Goal: Check status: Check status

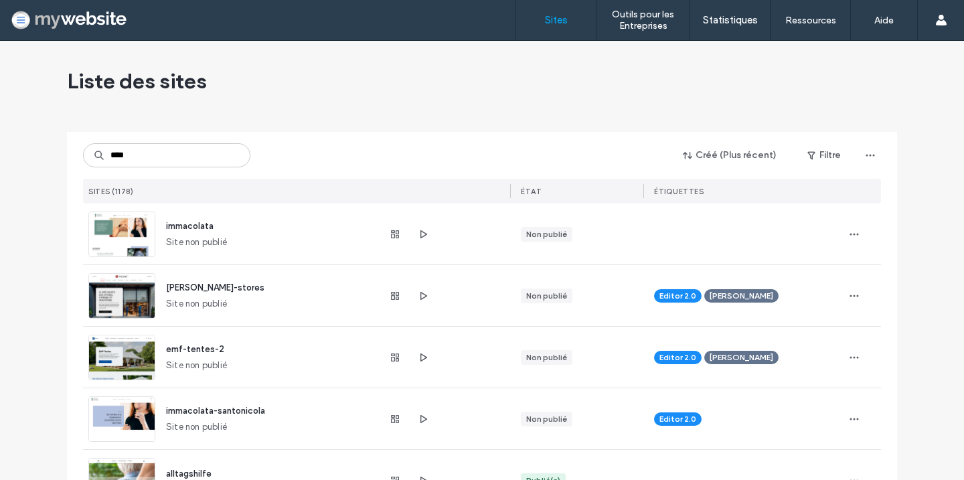
type input "*****"
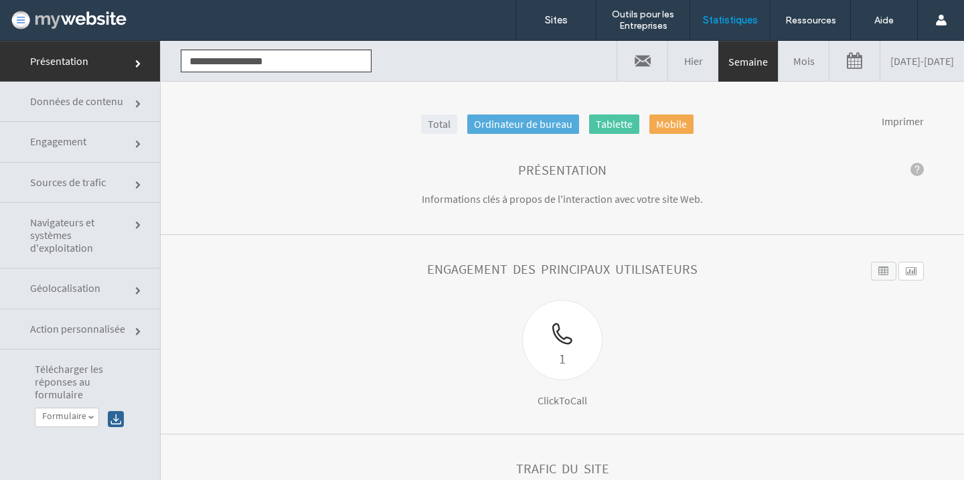
click at [881, 57] on link "[DATE] - [DATE]" at bounding box center [923, 61] width 84 height 40
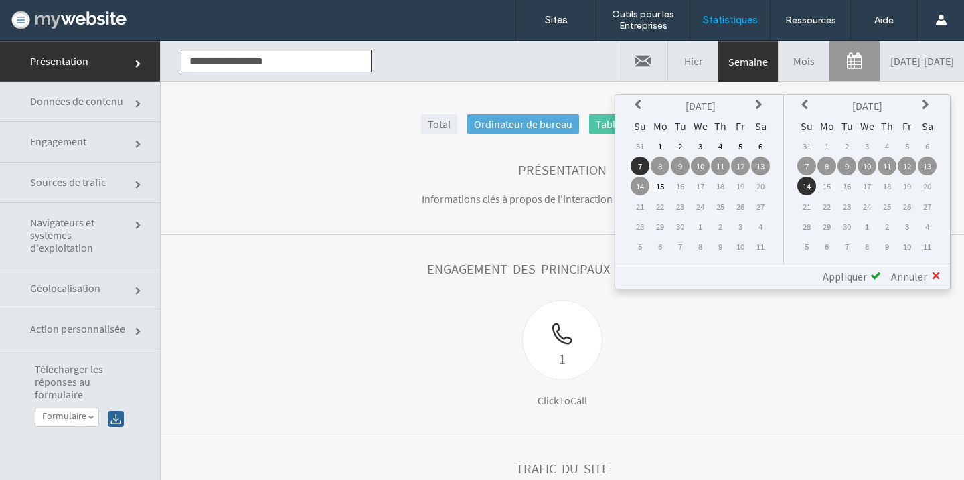
click at [637, 97] on th at bounding box center [640, 105] width 19 height 19
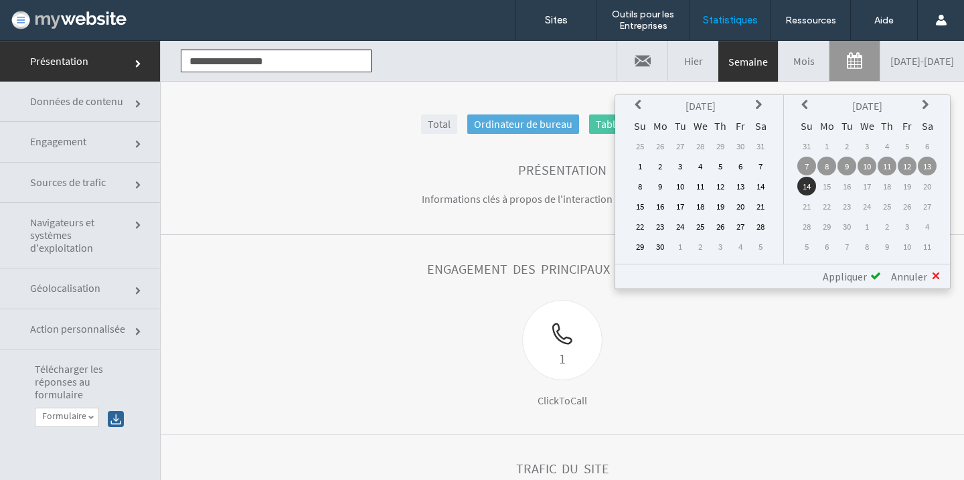
click at [637, 97] on th at bounding box center [640, 105] width 19 height 19
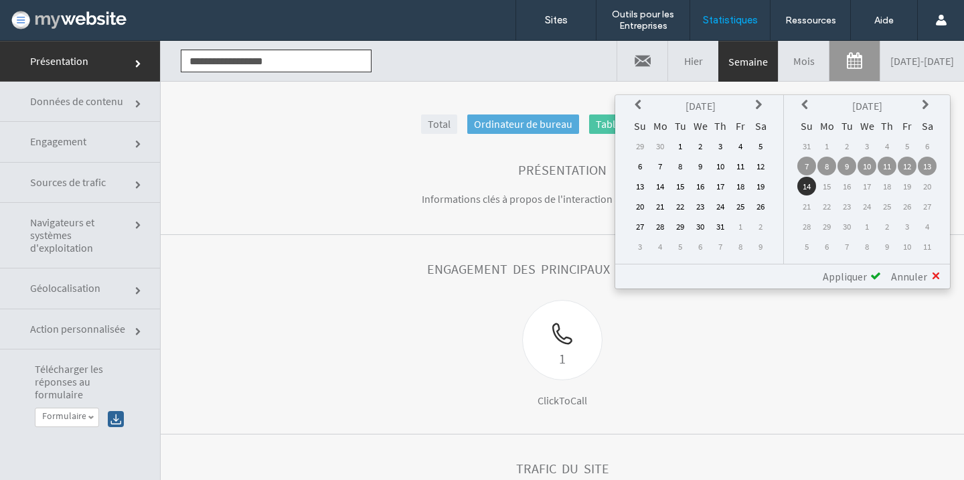
click at [637, 97] on th at bounding box center [640, 105] width 19 height 19
click at [641, 163] on td "1" at bounding box center [640, 166] width 19 height 19
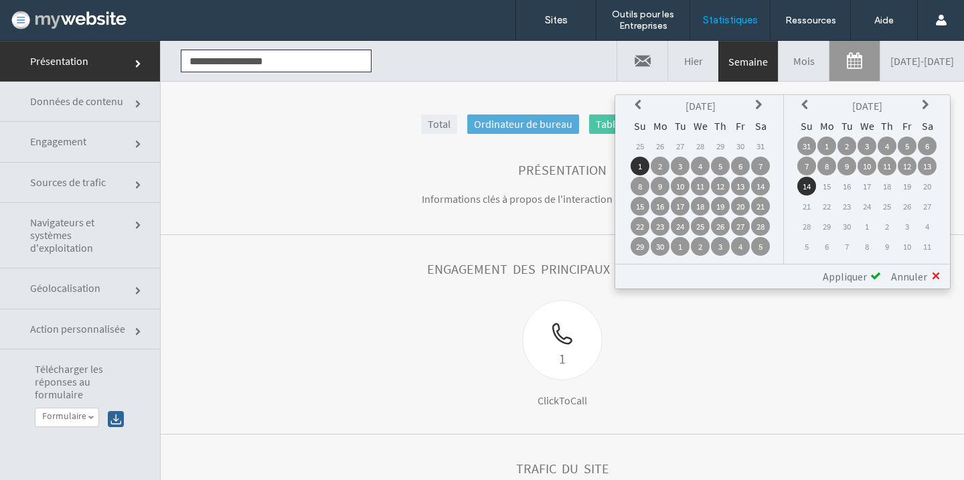
click at [841, 277] on span "Appliquer" at bounding box center [845, 276] width 44 height 13
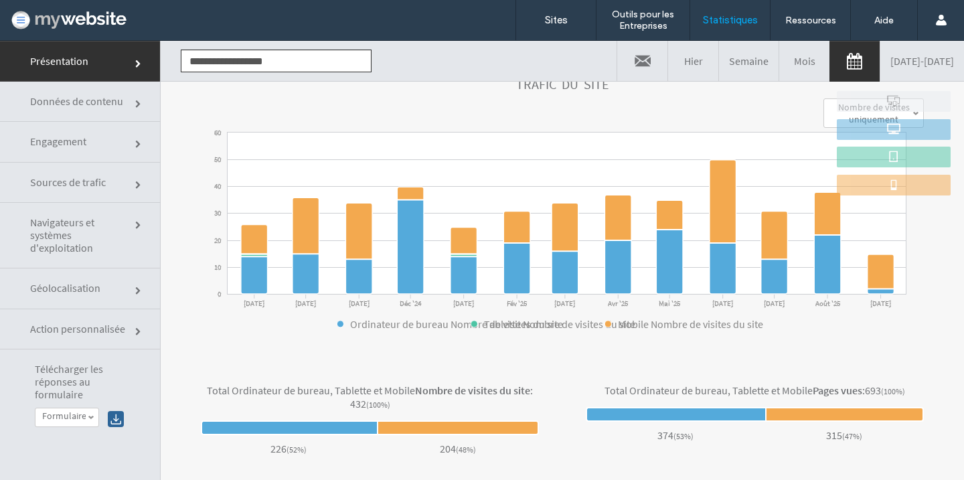
scroll to position [187, 0]
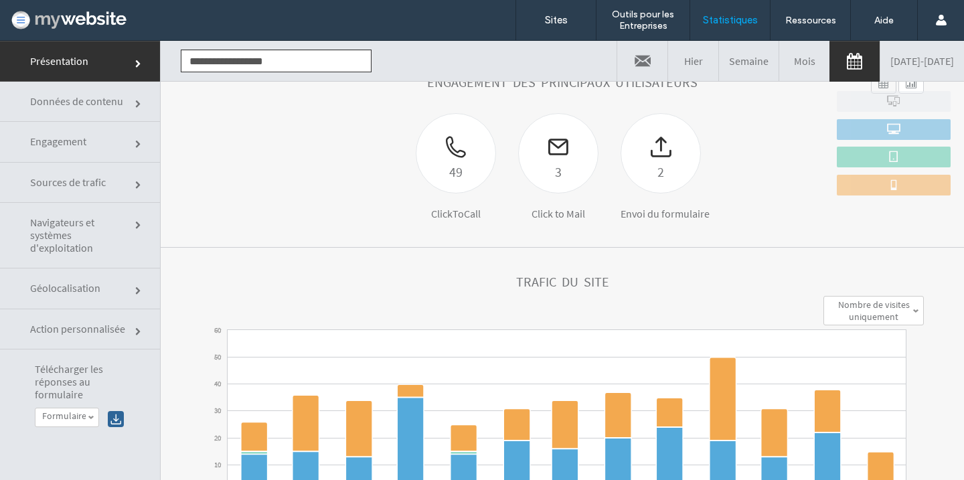
click at [70, 145] on span "Engagement" at bounding box center [80, 141] width 100 height 13
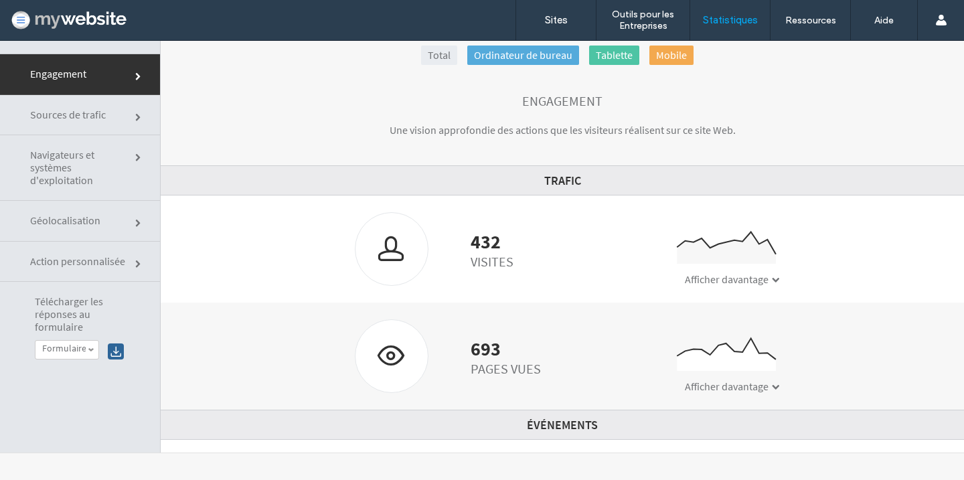
scroll to position [0, 0]
click at [76, 159] on span "Navigateurs et systèmes d'exploitation" at bounding box center [80, 168] width 100 height 39
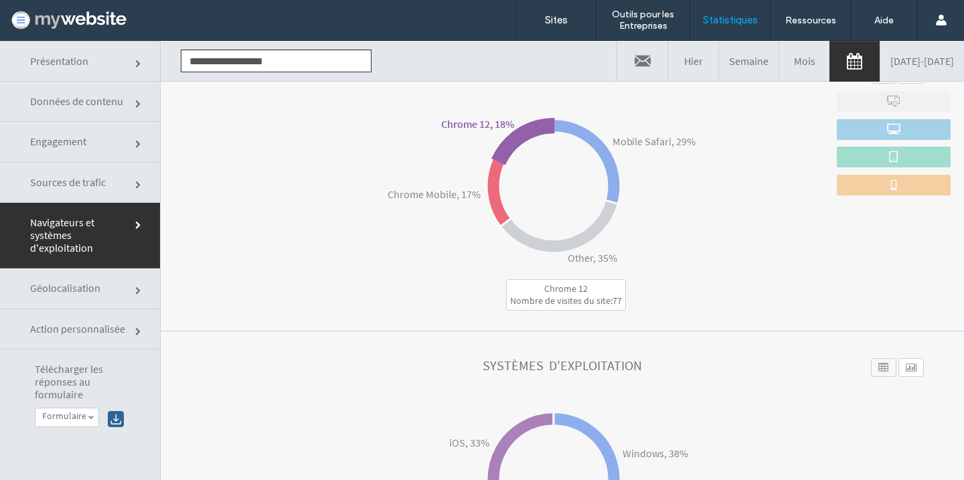
scroll to position [319, 0]
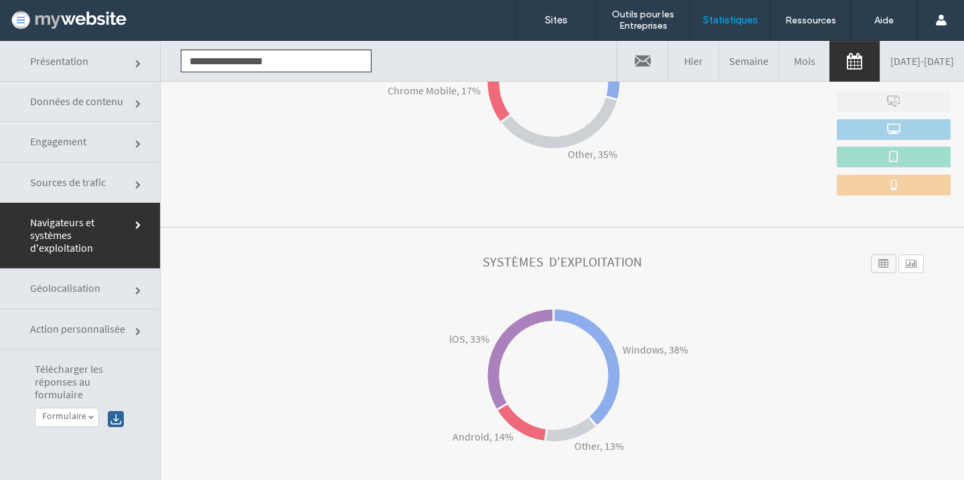
click at [93, 144] on span "Engagement" at bounding box center [80, 141] width 100 height 13
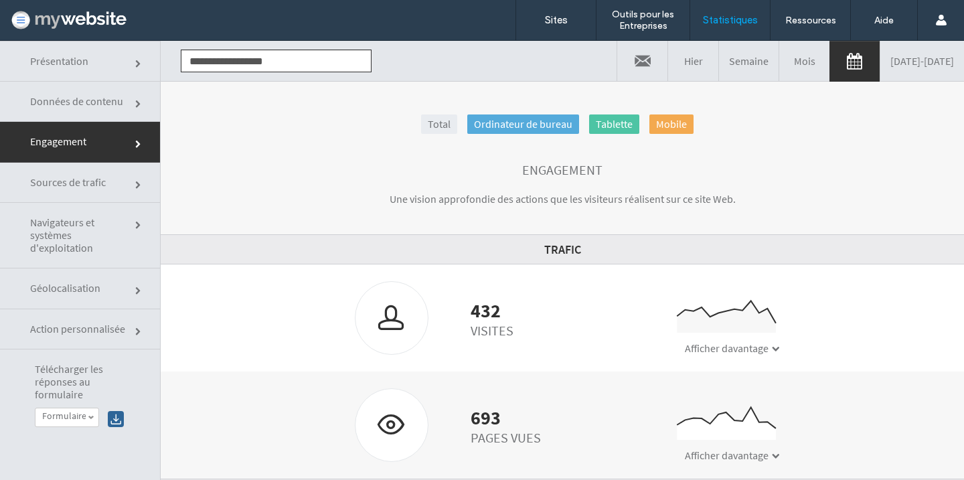
click at [87, 179] on span "Sources de trafic" at bounding box center [80, 182] width 100 height 13
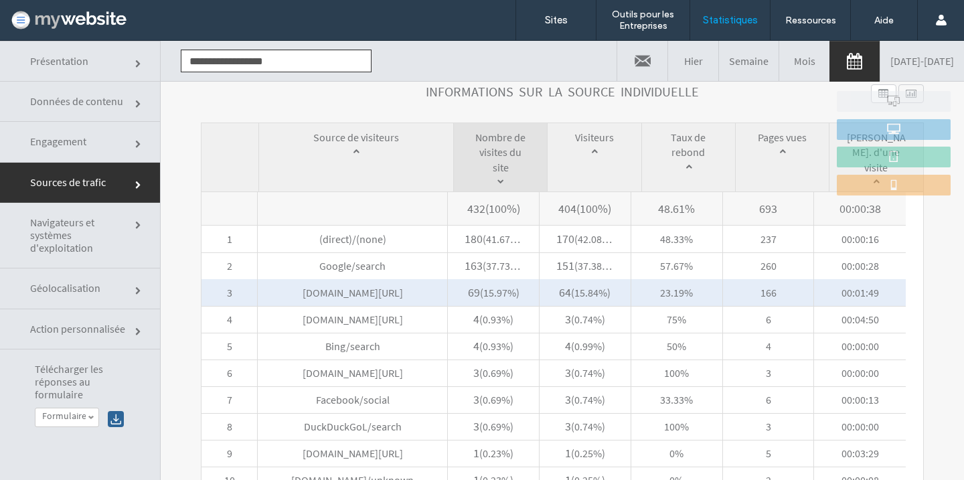
scroll to position [666, 0]
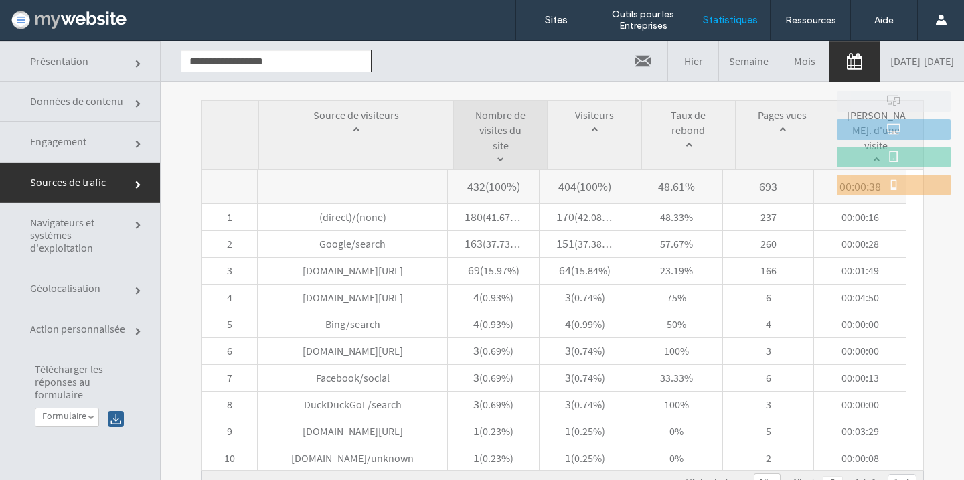
click at [75, 149] on link "Engagement" at bounding box center [80, 142] width 160 height 40
